Goal: Navigation & Orientation: Understand site structure

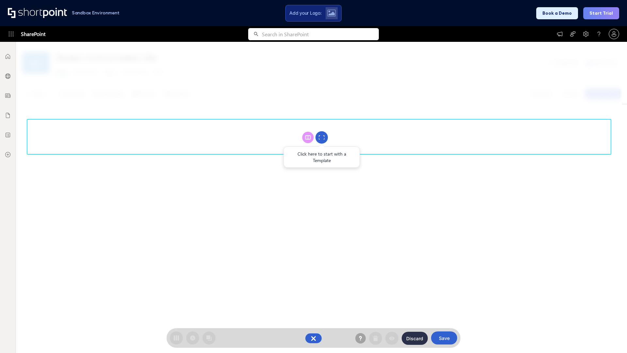
click at [322, 137] on circle at bounding box center [321, 137] width 12 height 12
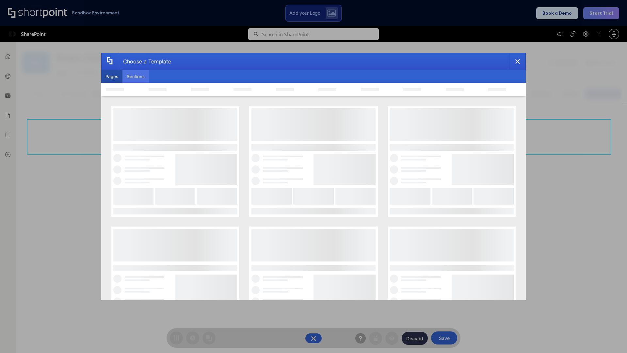
click at [136, 76] on button "Sections" at bounding box center [135, 76] width 26 height 13
type input "Service Block 1"
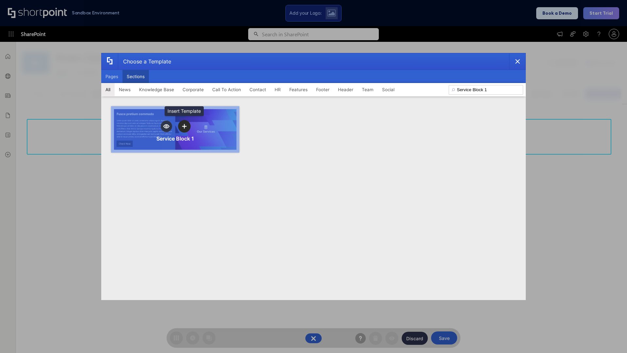
click at [184, 126] on icon "template selector" at bounding box center [184, 126] width 5 height 5
